Goal: Transaction & Acquisition: Purchase product/service

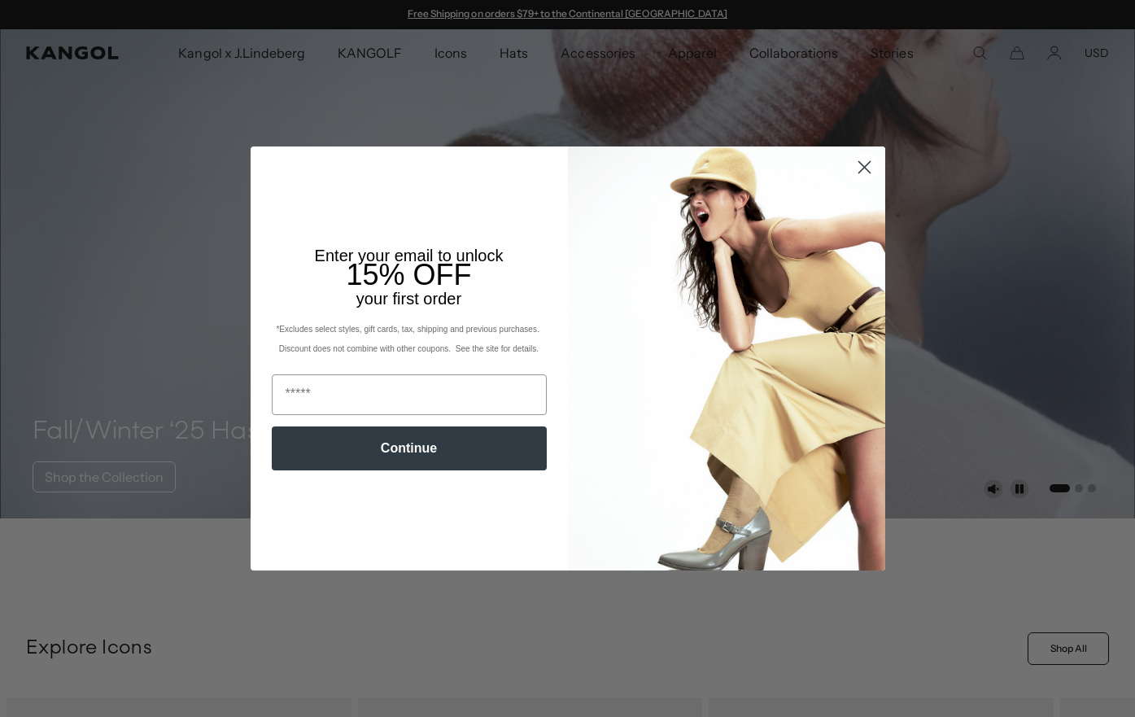
click at [867, 163] on circle "Close dialog" at bounding box center [863, 167] width 27 height 27
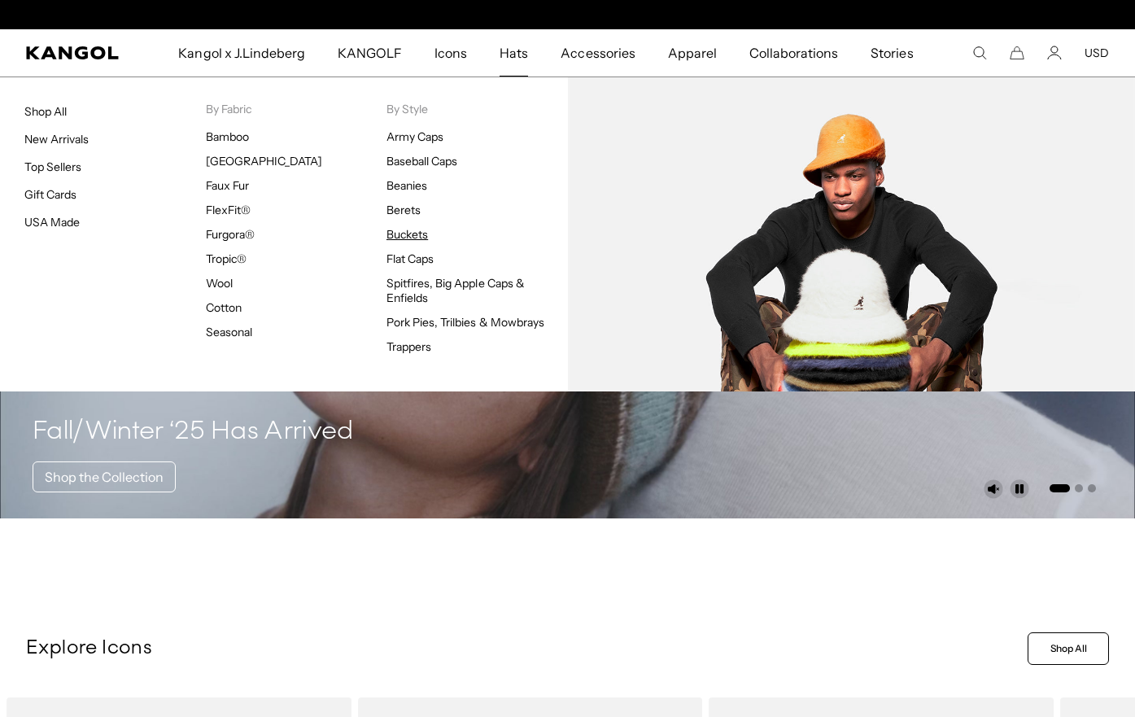
scroll to position [0, 335]
click at [394, 229] on link "Buckets" at bounding box center [406, 234] width 41 height 15
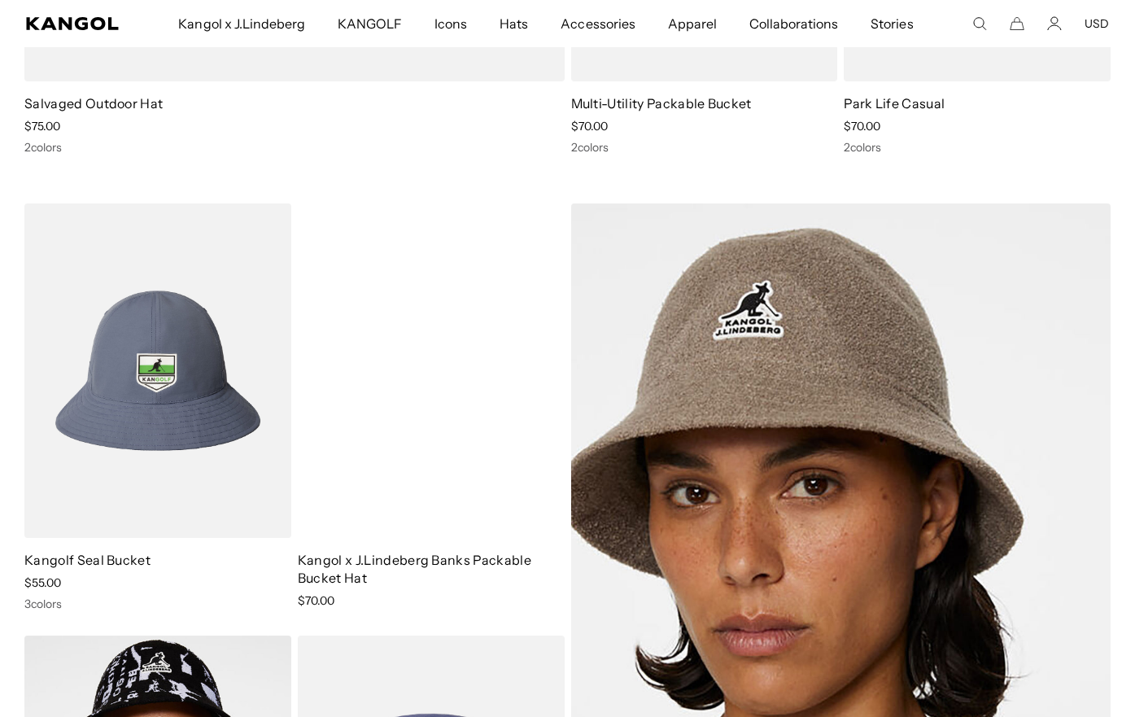
scroll to position [0, 335]
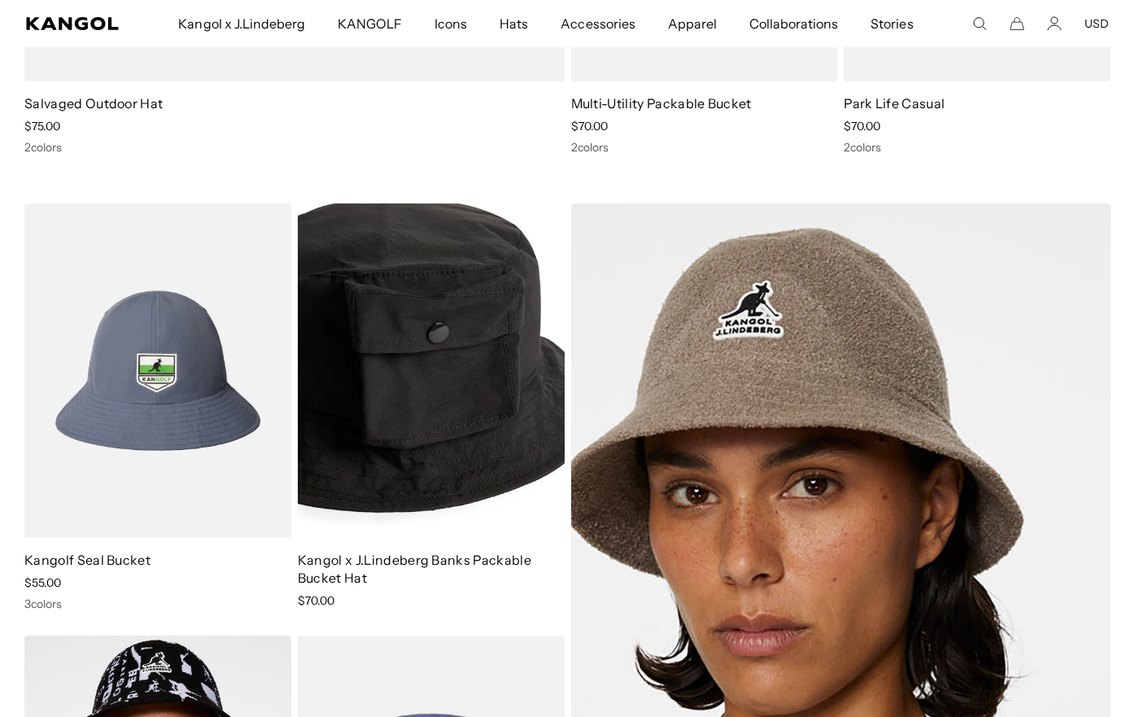
click at [421, 317] on img at bounding box center [431, 370] width 267 height 334
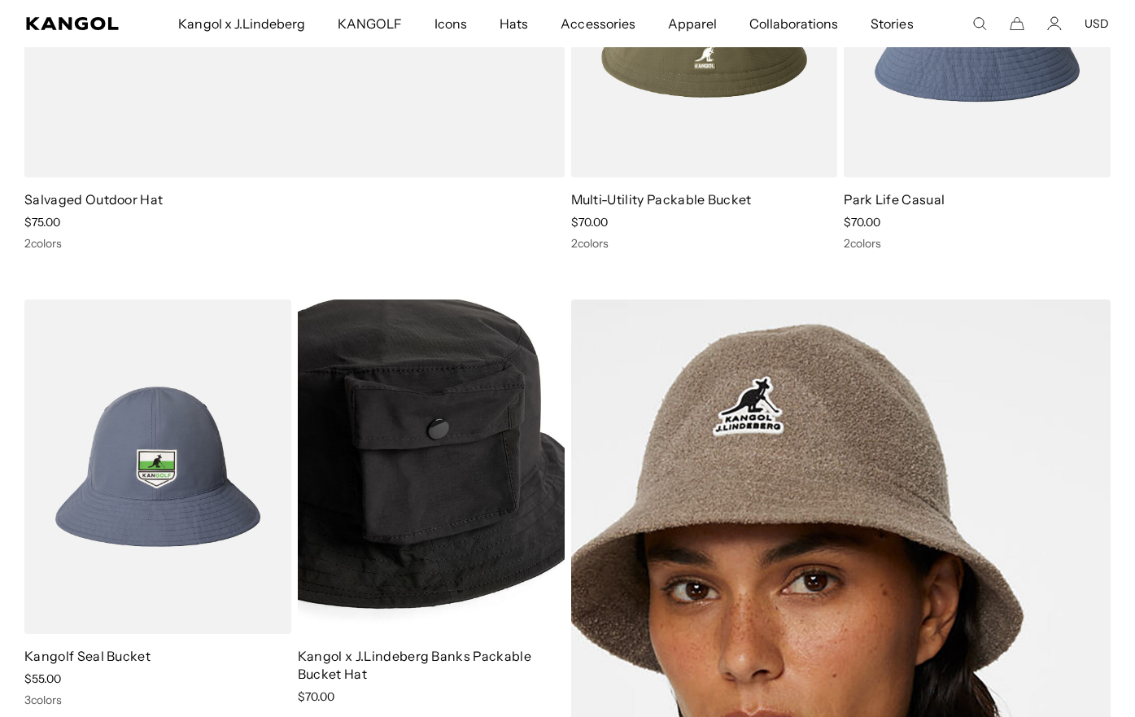
scroll to position [0, 0]
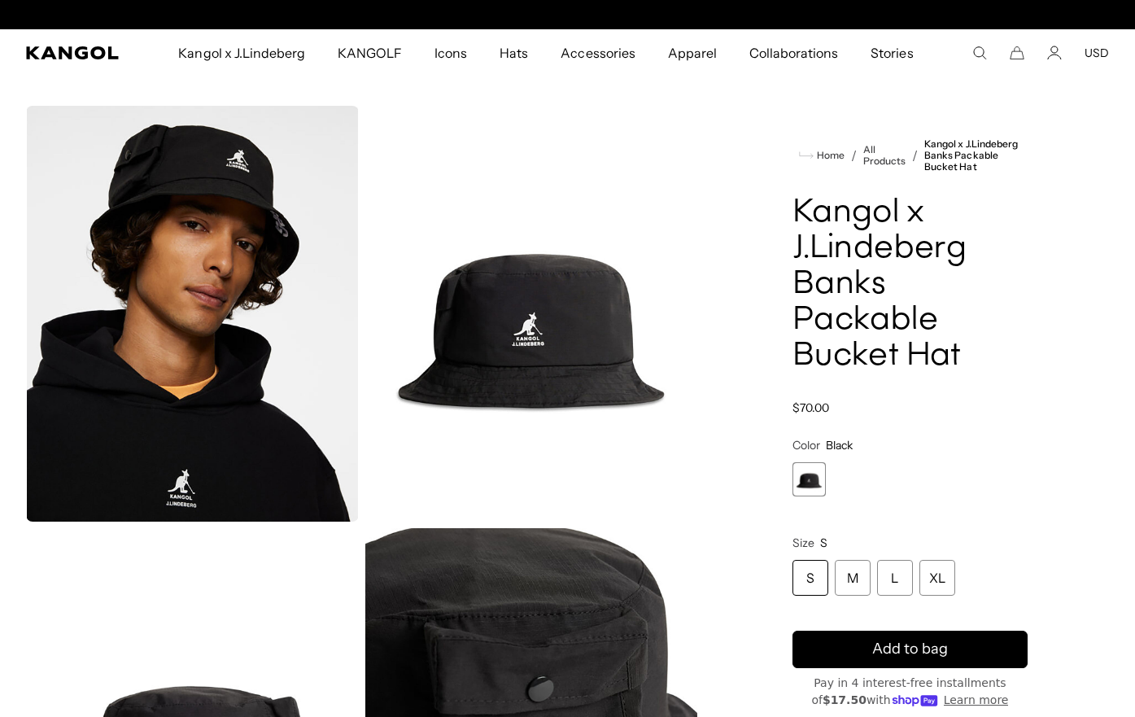
scroll to position [0, 335]
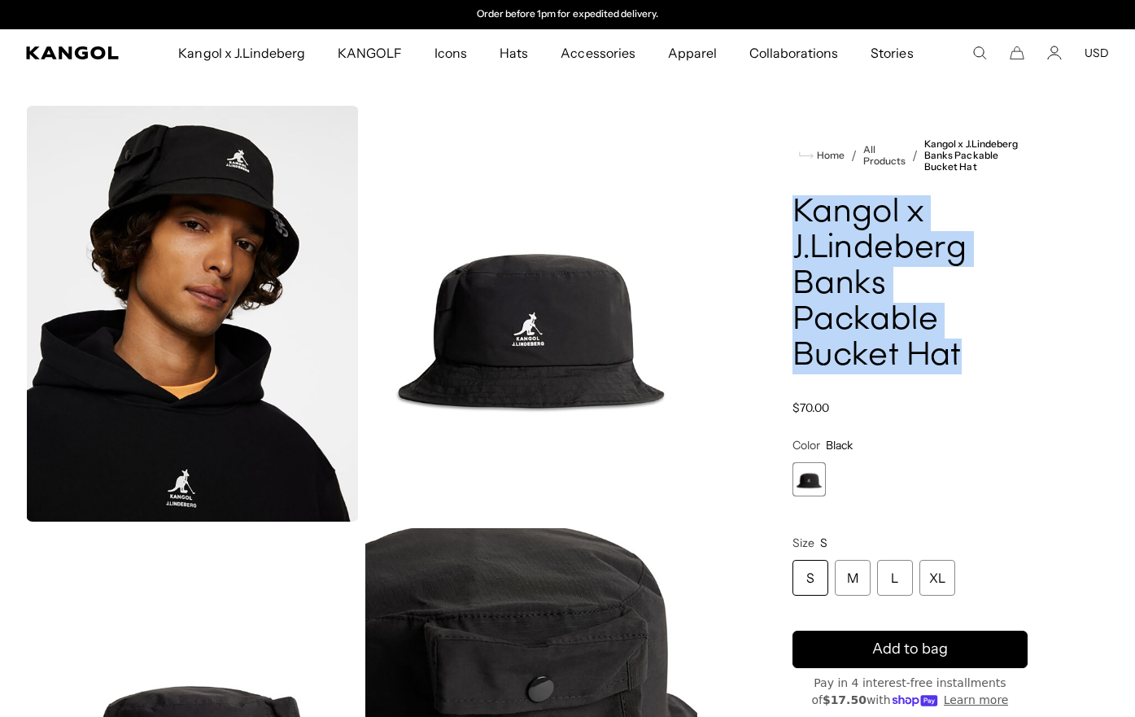
drag, startPoint x: 795, startPoint y: 211, endPoint x: 964, endPoint y: 355, distance: 222.1
click at [964, 355] on h1 "Kangol x J.Lindeberg Banks Packable Bucket Hat" at bounding box center [909, 284] width 235 height 179
copy h1 "Kangol x J.Lindeberg Banks Packable Bucket Hat"
